Goal: Find specific page/section: Find specific page/section

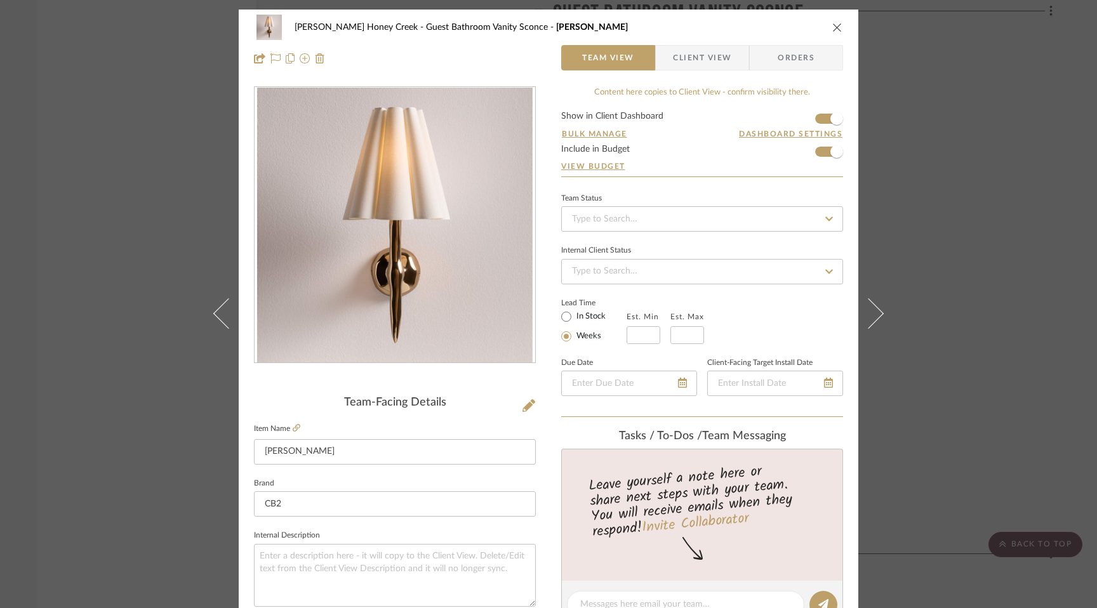
click at [833, 26] on icon "close" at bounding box center [837, 27] width 10 height 10
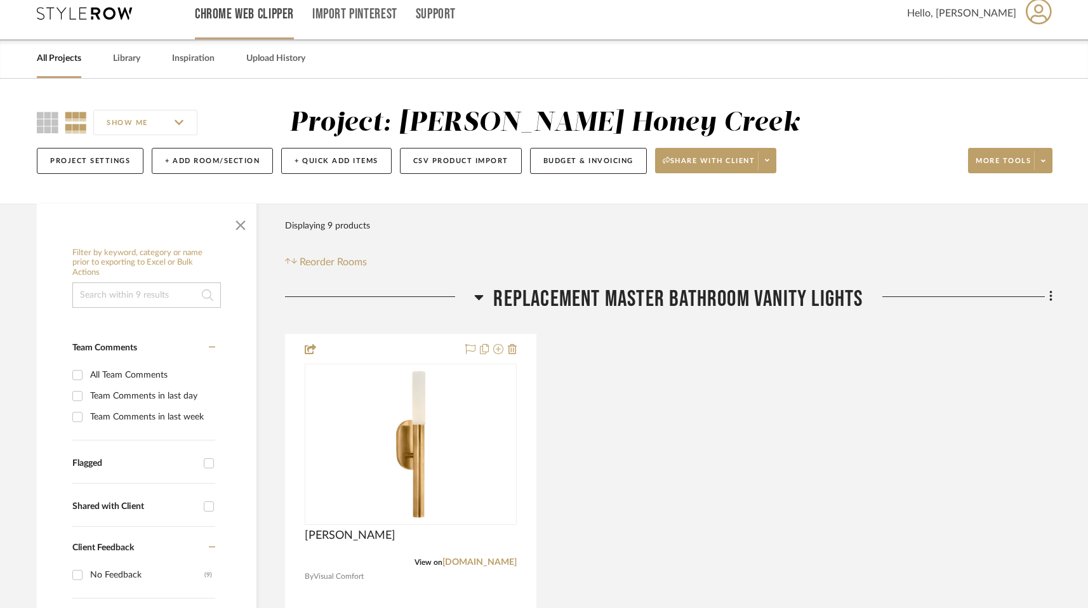
scroll to position [14, 0]
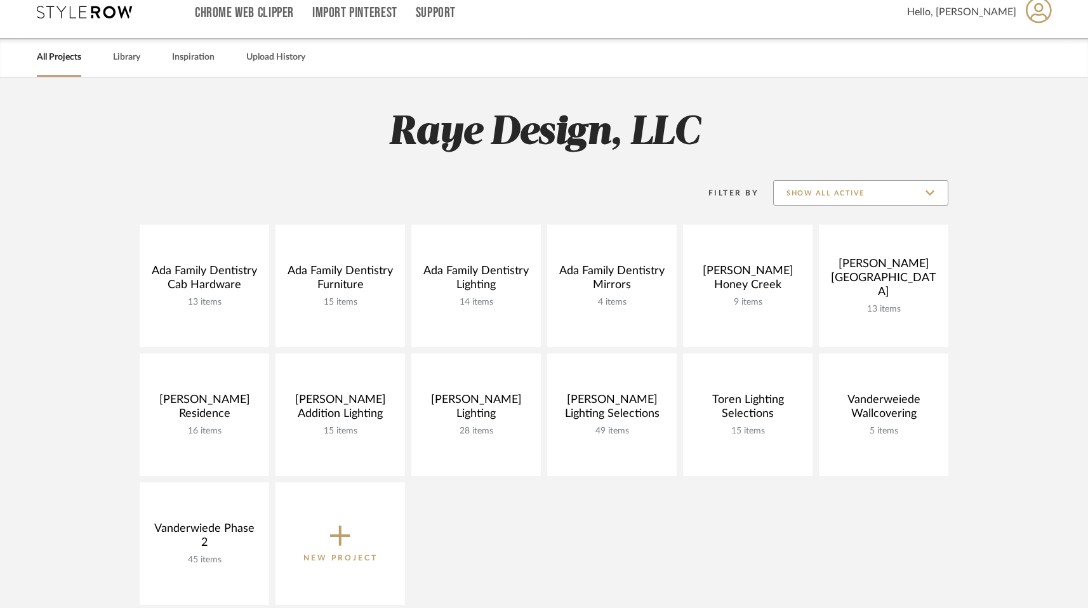
click at [859, 187] on input "Show All Active" at bounding box center [860, 192] width 175 height 25
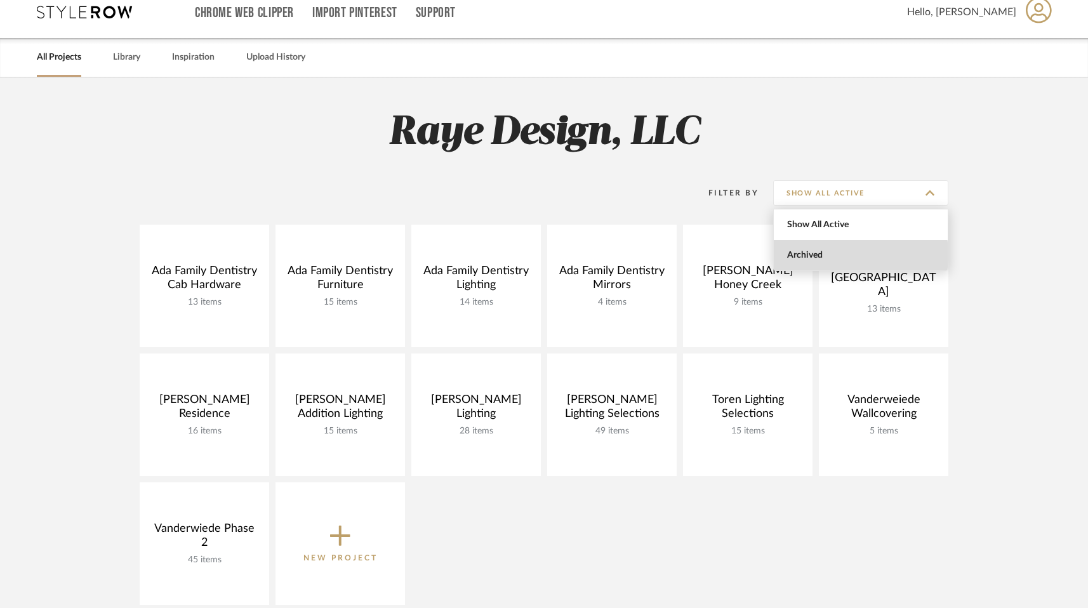
click at [822, 255] on span "Archived" at bounding box center [862, 255] width 150 height 11
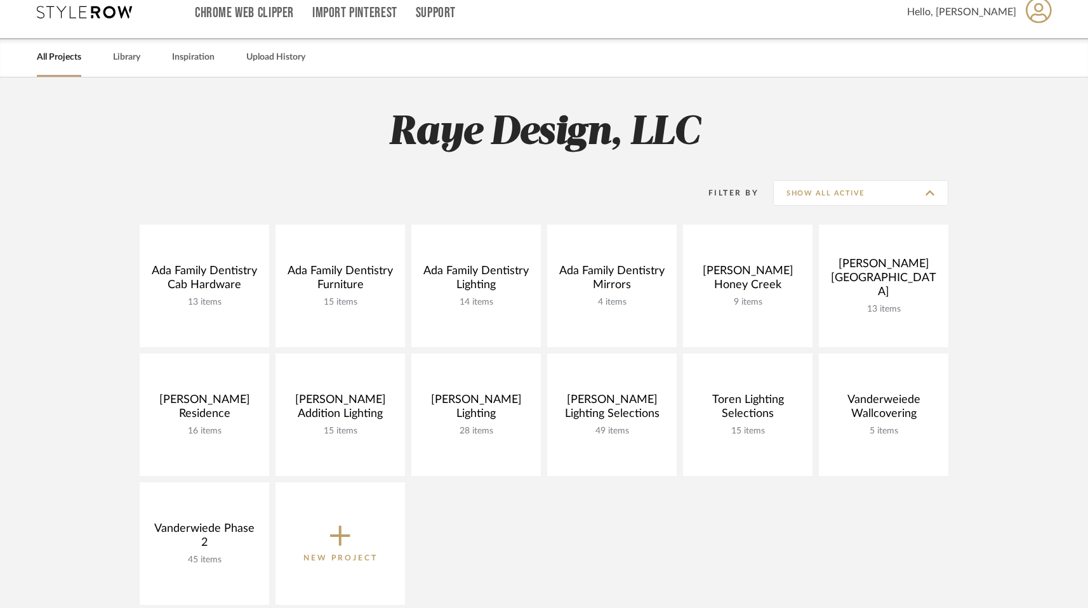
type input "Archived"
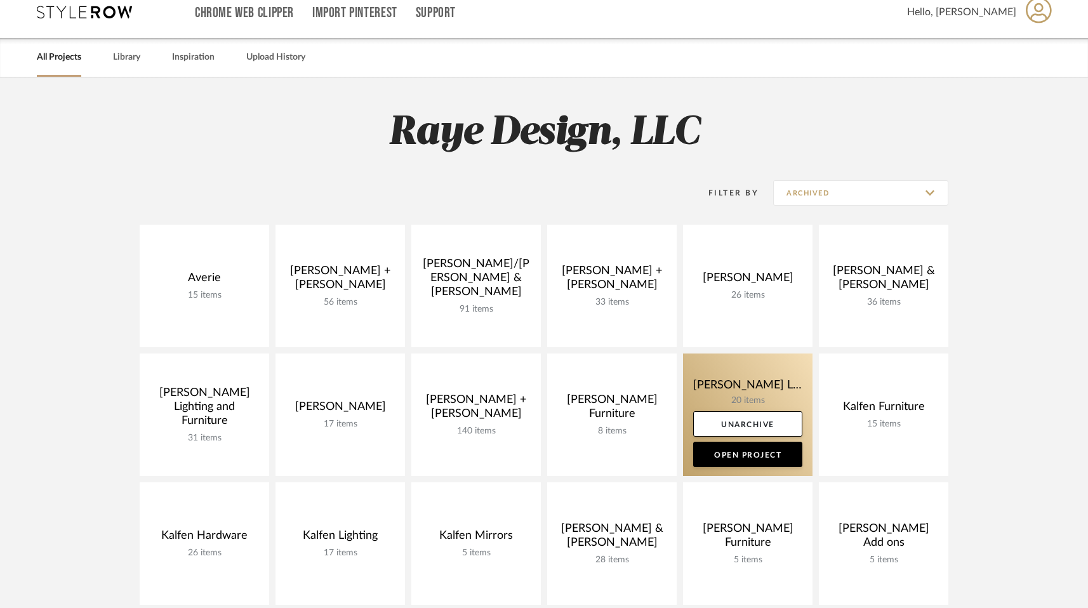
click at [715, 388] on link at bounding box center [747, 414] width 129 height 122
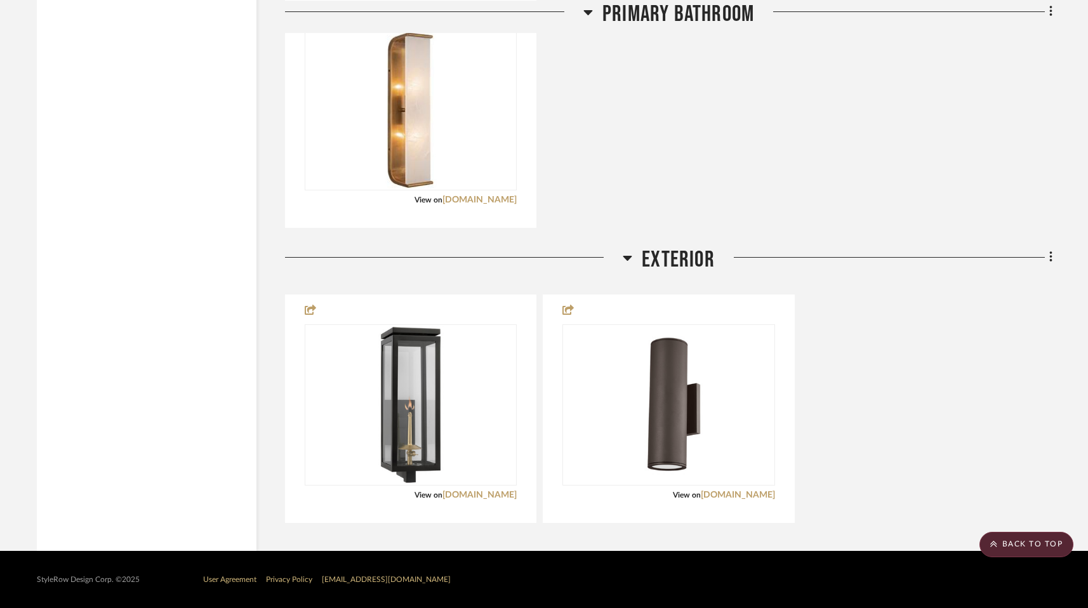
scroll to position [5056, 0]
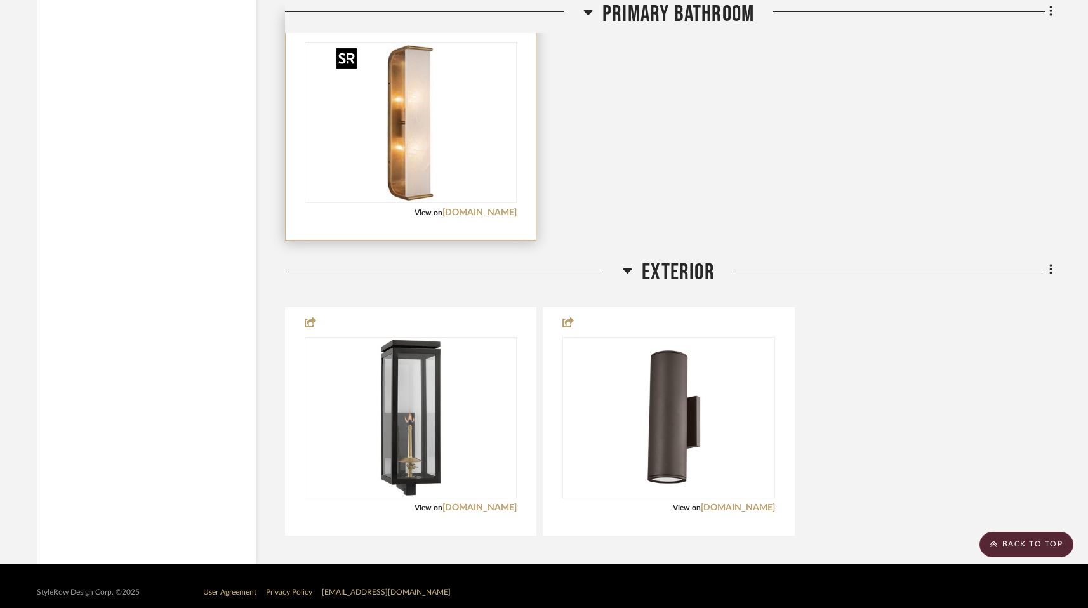
click at [482, 180] on img "0" at bounding box center [410, 122] width 159 height 159
click at [436, 175] on img "0" at bounding box center [410, 122] width 159 height 159
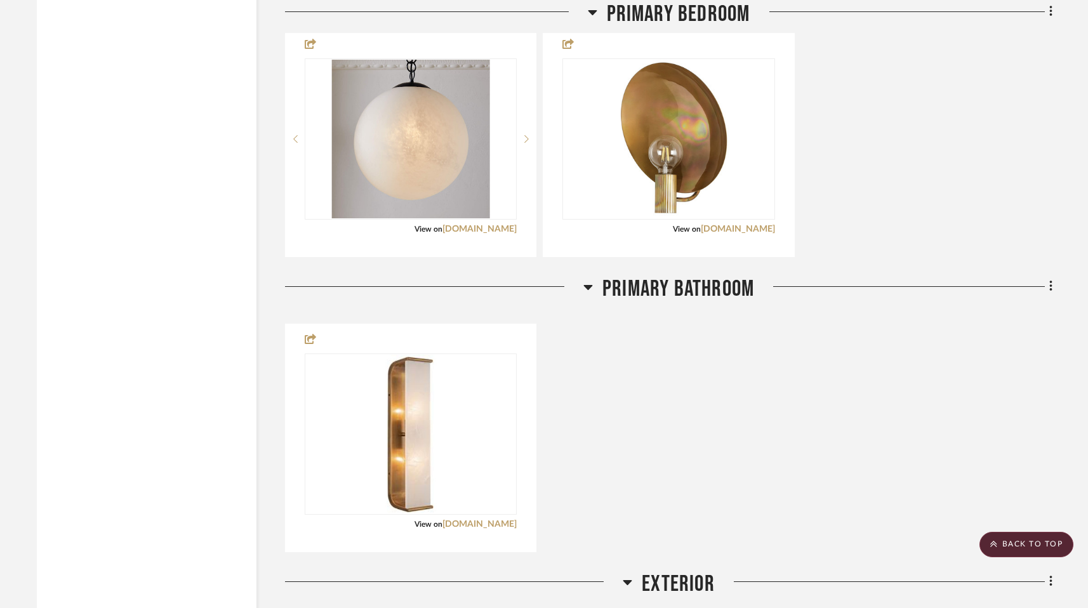
click at [399, 314] on div "Primary Bathroom [MEDICAL_DATA][PERSON_NAME] E12 19 in light View on [DOMAIN_NA…" at bounding box center [668, 414] width 767 height 279
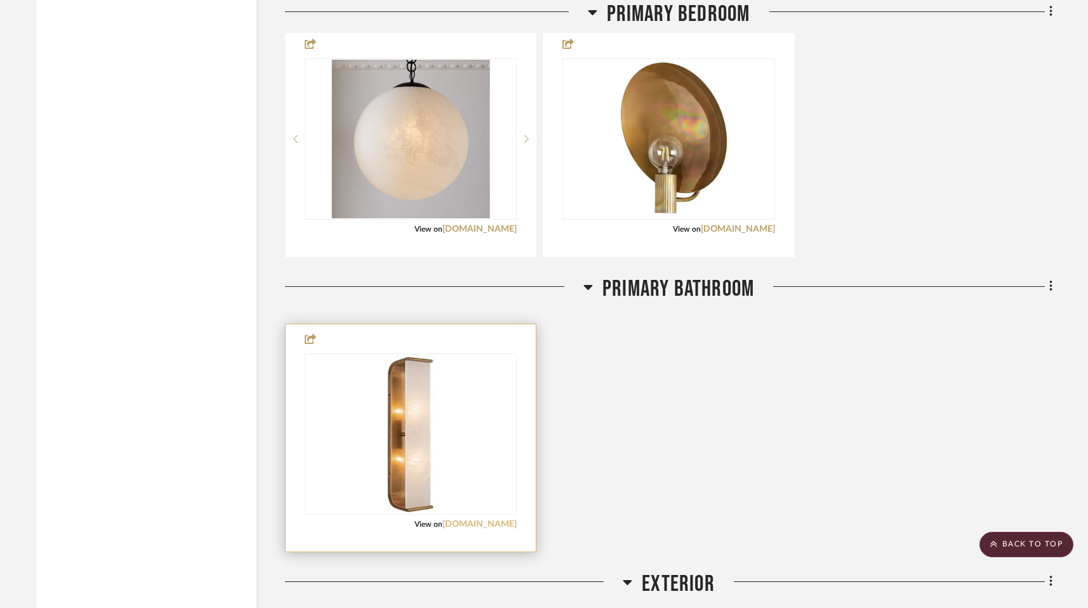
click at [486, 528] on link "[DOMAIN_NAME]" at bounding box center [479, 524] width 74 height 9
